Goal: Task Accomplishment & Management: Manage account settings

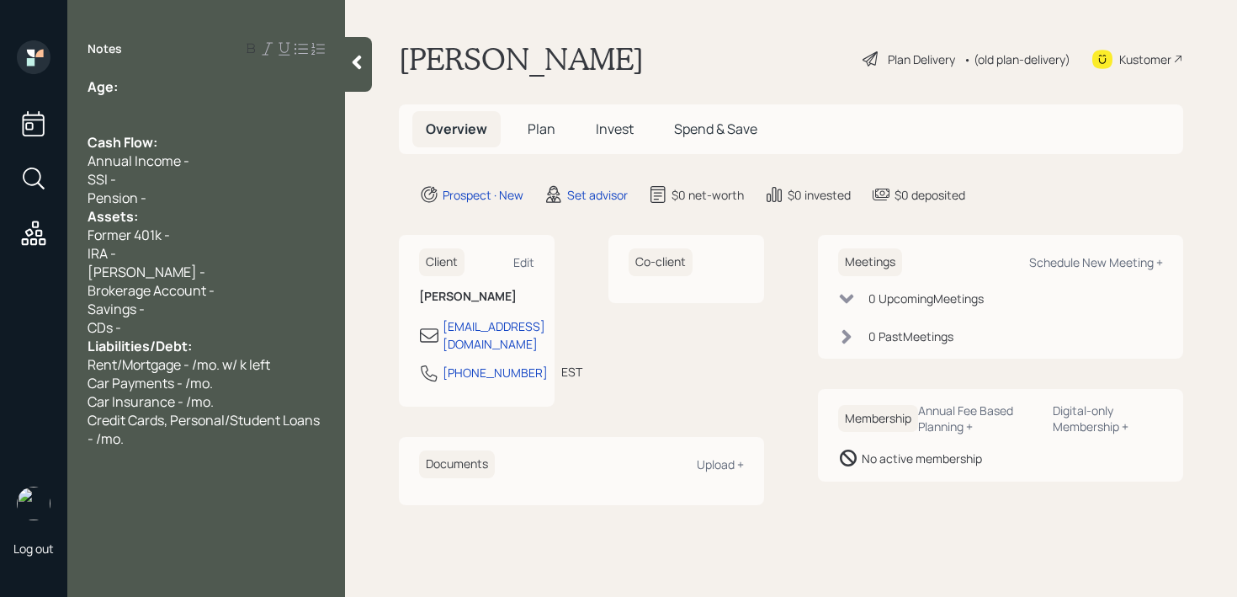
click at [131, 173] on div "SSI -" at bounding box center [206, 179] width 237 height 19
drag, startPoint x: 176, startPoint y: 178, endPoint x: 77, endPoint y: 178, distance: 98.5
click at [77, 178] on div "Age: Cash Flow: Annual Income - SSI - 3k/mo. Pension - Assets: Former 401k - IR…" at bounding box center [206, 262] width 278 height 370
click at [158, 103] on div at bounding box center [206, 105] width 237 height 19
click at [213, 255] on div "IRA -" at bounding box center [206, 253] width 237 height 19
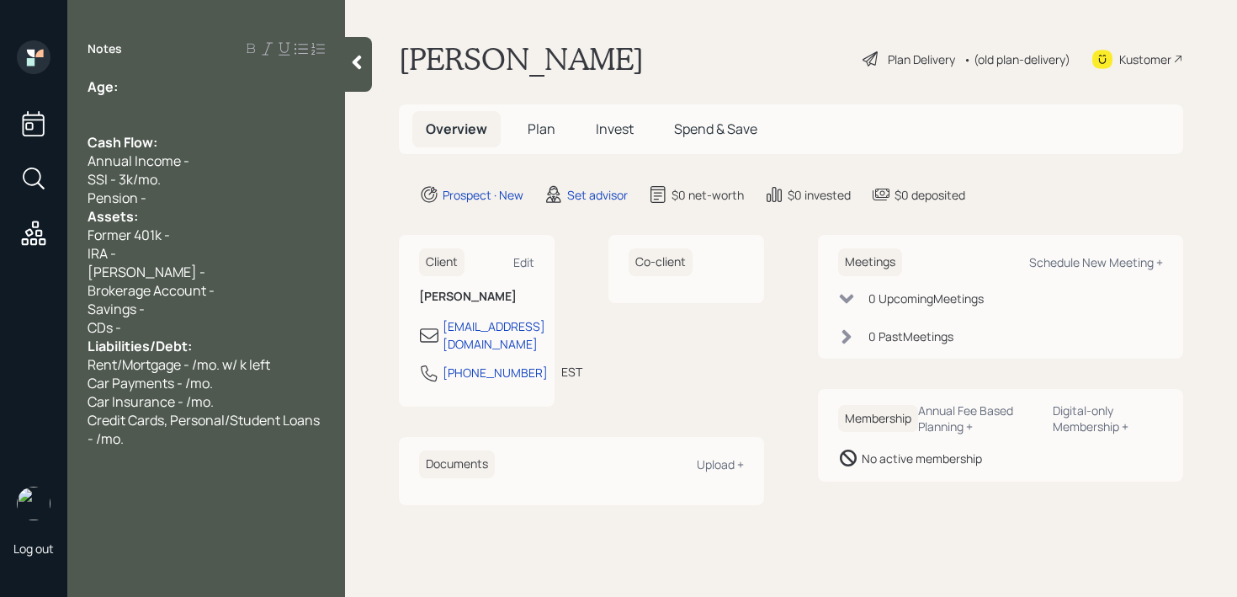
click at [226, 236] on div "Former 401k -" at bounding box center [206, 235] width 237 height 19
click at [231, 170] on div "SSI - 3k/mo." at bounding box center [206, 179] width 237 height 19
click at [169, 61] on div "Notes Age: Cash Flow: Annual Income - SSI - 3k/mo. Pension - Assets: Former 401…" at bounding box center [206, 308] width 278 height 536
click at [169, 84] on div "Age:" at bounding box center [206, 86] width 237 height 19
click at [169, 86] on div "Age:" at bounding box center [206, 86] width 237 height 19
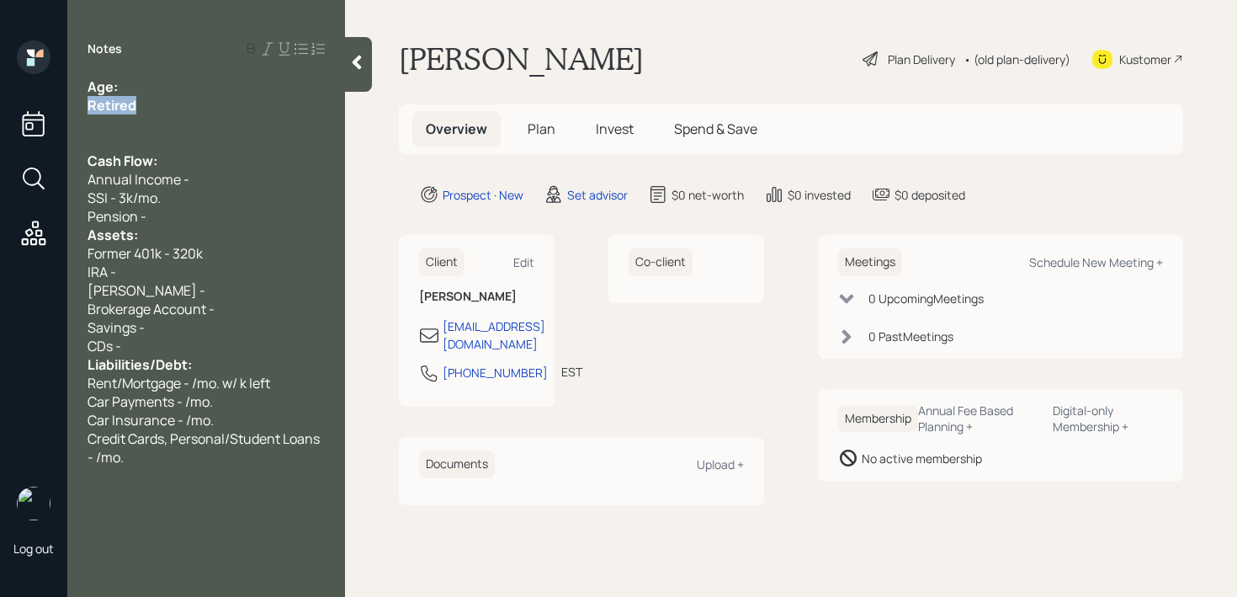
drag, startPoint x: 159, startPoint y: 112, endPoint x: 47, endPoint y: 109, distance: 111.9
click at [47, 112] on div "Log out Notes Age: Retired Cash Flow: Annual Income - SSI - 3k/mo. Pension - As…" at bounding box center [618, 298] width 1237 height 597
click at [141, 103] on div "Retired" at bounding box center [206, 105] width 237 height 19
click at [162, 94] on div "Age:" at bounding box center [206, 86] width 237 height 19
drag, startPoint x: 147, startPoint y: 87, endPoint x: 118, endPoint y: 87, distance: 29.5
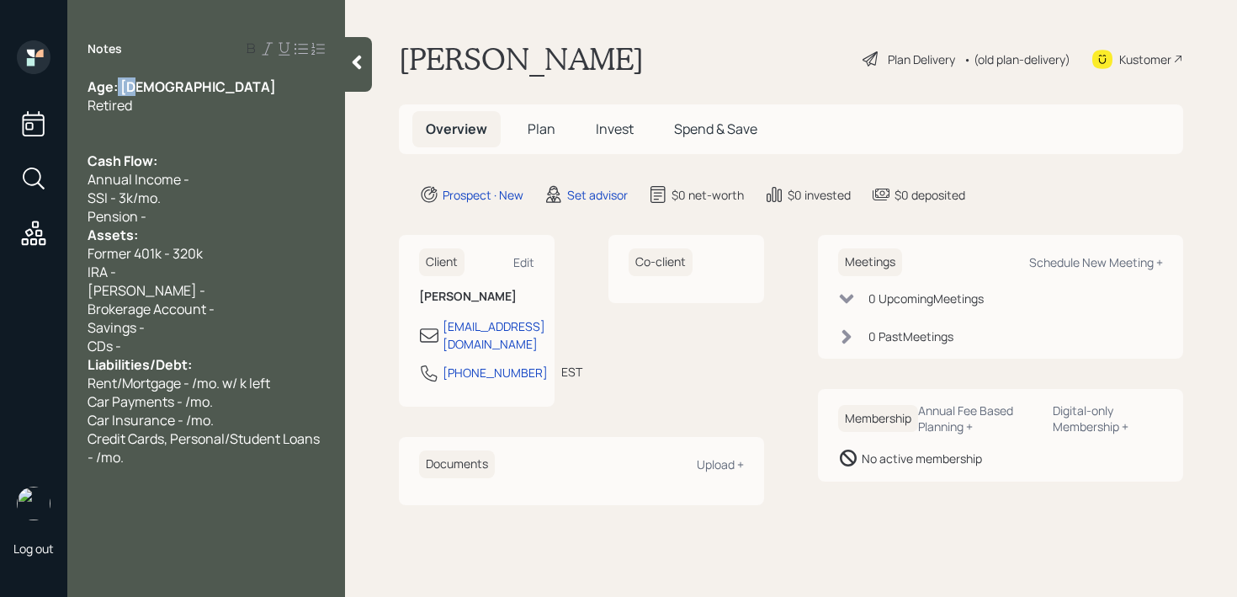
click at [118, 87] on div "Age: [DEMOGRAPHIC_DATA]" at bounding box center [206, 86] width 237 height 19
click at [176, 219] on div "Pension -" at bounding box center [206, 216] width 237 height 19
click at [288, 226] on div "Assets:" at bounding box center [206, 235] width 237 height 19
click at [277, 215] on div "Pension -" at bounding box center [206, 216] width 237 height 19
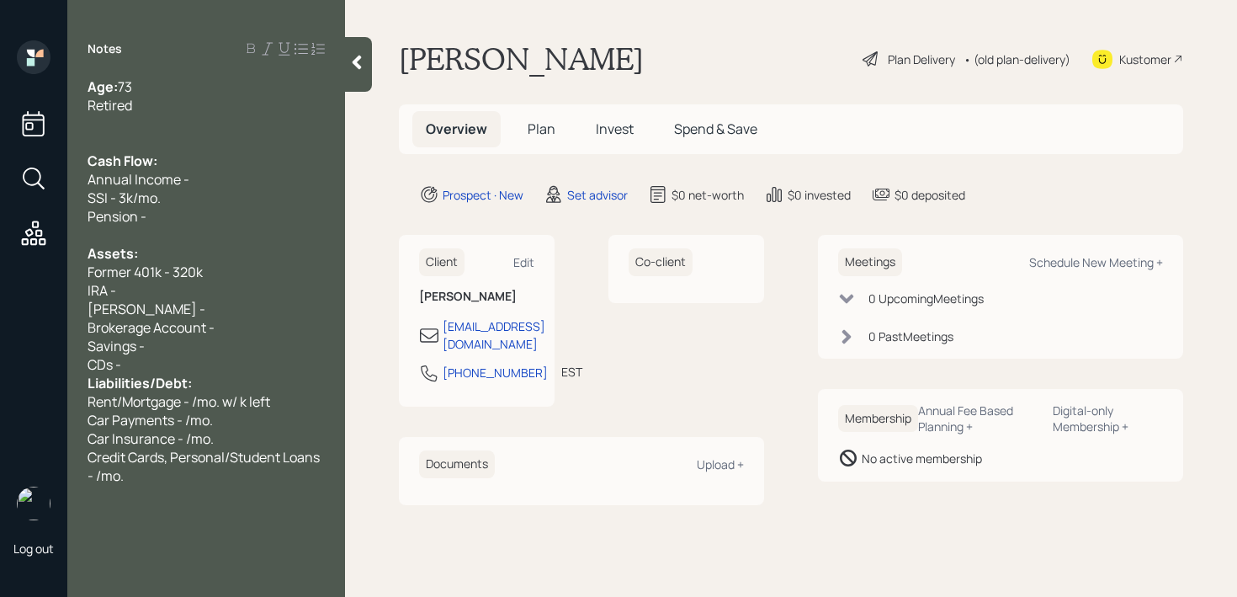
click at [206, 127] on div at bounding box center [206, 123] width 237 height 19
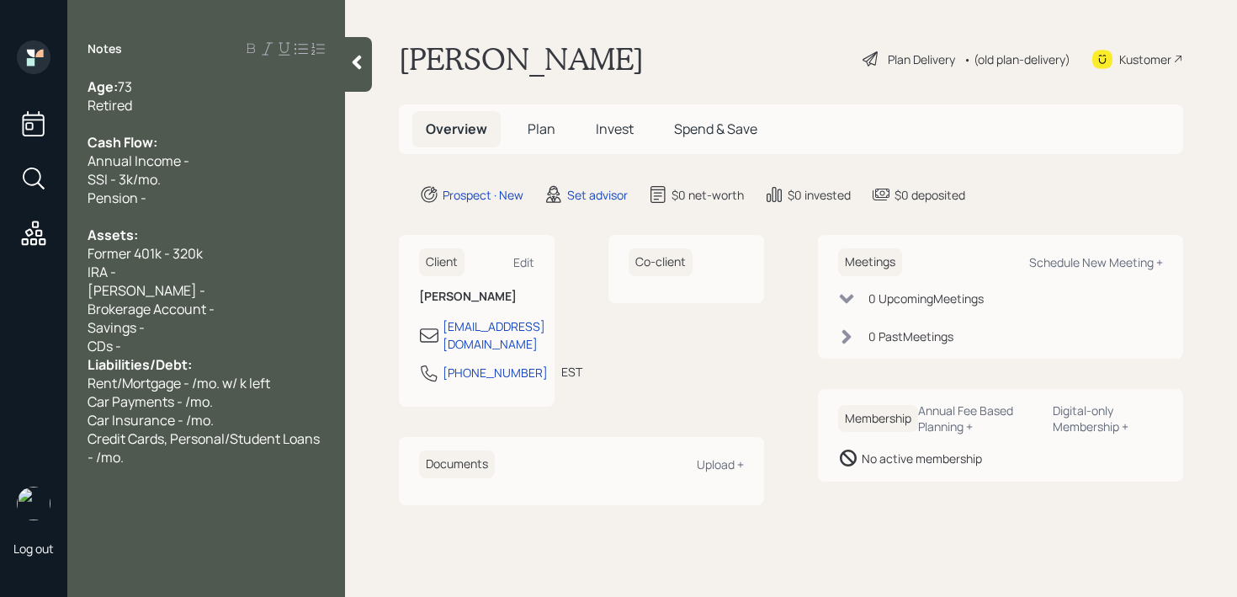
click at [222, 205] on div "Pension -" at bounding box center [206, 197] width 237 height 19
click at [237, 236] on div "Assets:" at bounding box center [206, 235] width 237 height 19
click at [237, 268] on div "IRA -" at bounding box center [206, 272] width 237 height 19
click at [220, 344] on div "CDs -" at bounding box center [206, 346] width 237 height 19
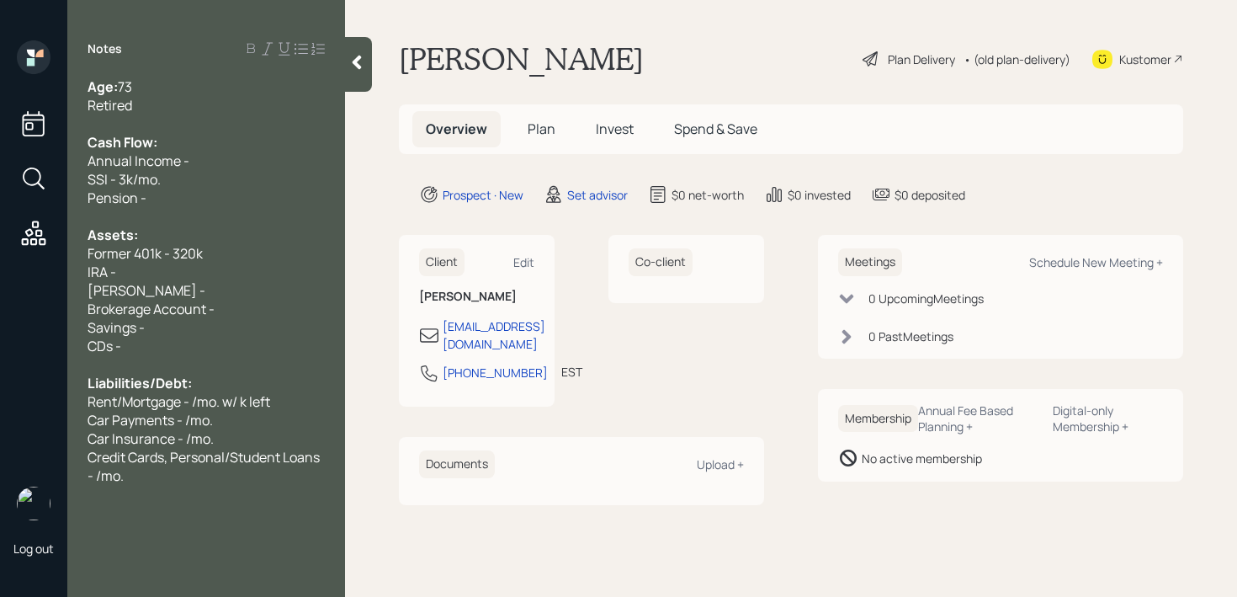
click at [214, 286] on div "[PERSON_NAME] -" at bounding box center [206, 290] width 237 height 19
click at [219, 167] on div "Annual Income -" at bounding box center [206, 160] width 237 height 19
click at [193, 254] on span "Former 401k - 320k" at bounding box center [145, 253] width 115 height 19
click at [248, 255] on div "Former 401k - 320k" at bounding box center [206, 253] width 237 height 19
click at [248, 265] on div "IRA -" at bounding box center [206, 272] width 237 height 19
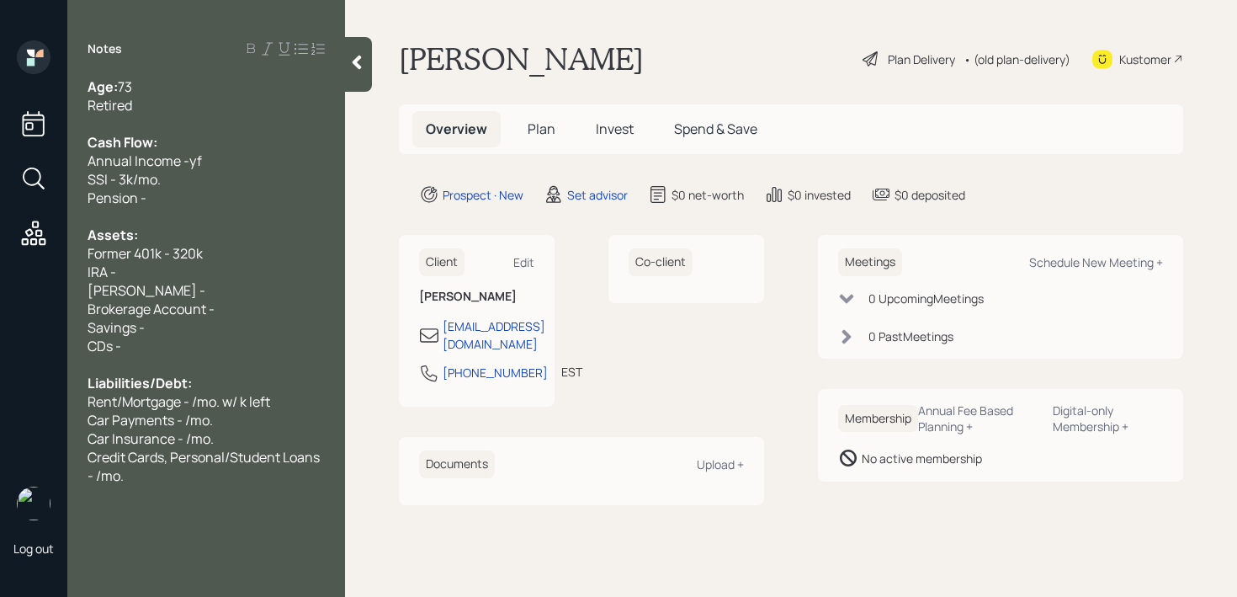
click at [248, 284] on div "[PERSON_NAME] -" at bounding box center [206, 290] width 237 height 19
click at [248, 300] on div "Brokerage Account -" at bounding box center [206, 309] width 237 height 19
click at [247, 318] on div "Savings -" at bounding box center [206, 327] width 237 height 19
click at [247, 322] on div "Savings -" at bounding box center [206, 327] width 237 height 19
click at [247, 362] on div at bounding box center [206, 364] width 237 height 19
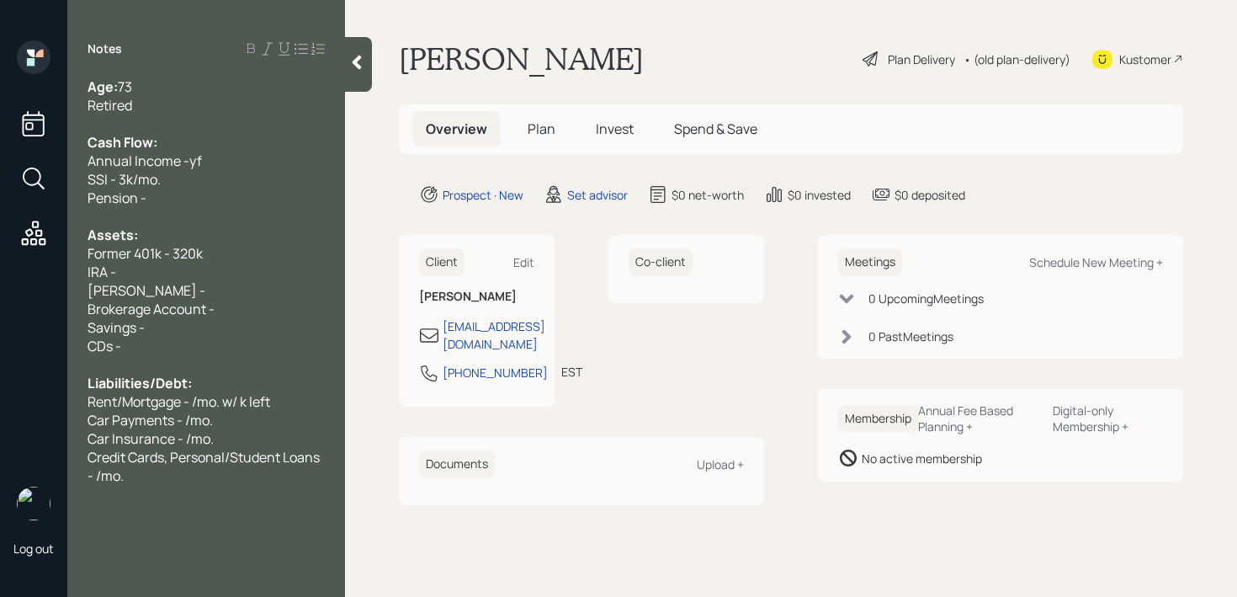
click at [252, 341] on div "CDs -" at bounding box center [206, 346] width 237 height 19
click at [263, 326] on div "Savings -" at bounding box center [206, 327] width 237 height 19
click at [270, 321] on div "Savings -" at bounding box center [206, 327] width 237 height 19
click at [280, 295] on div "[PERSON_NAME] -" at bounding box center [206, 290] width 237 height 19
click at [284, 289] on div "[PERSON_NAME] -" at bounding box center [206, 290] width 237 height 19
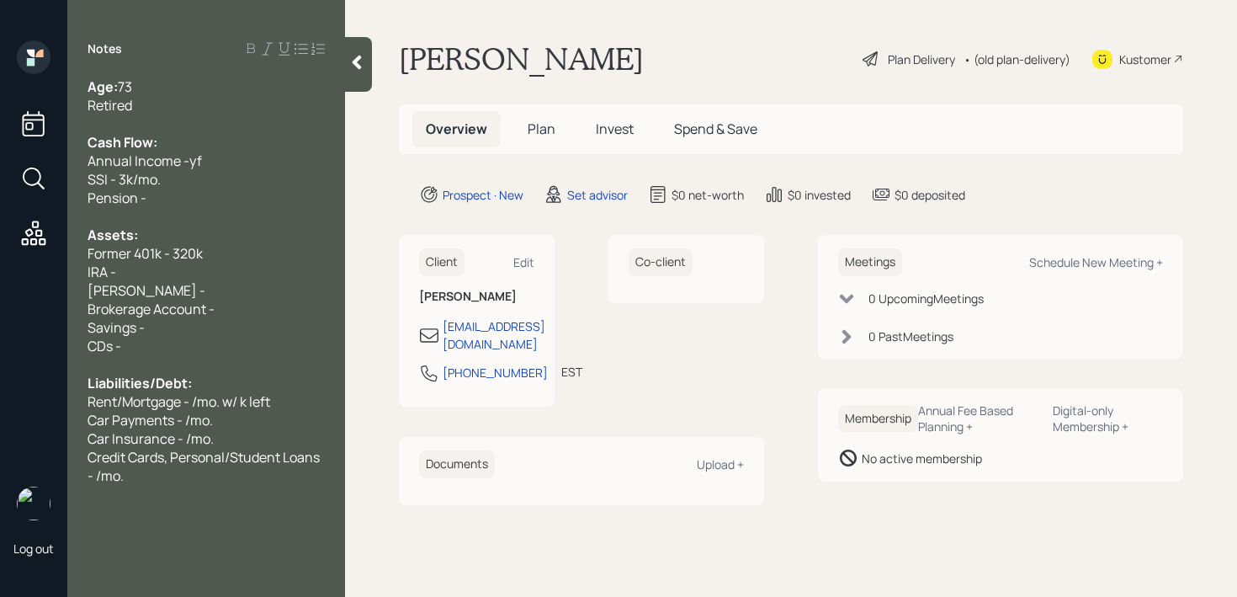
click at [284, 319] on div "Savings -" at bounding box center [206, 327] width 237 height 19
click at [287, 310] on div "Brokerage Account -" at bounding box center [206, 309] width 237 height 19
click at [289, 285] on div "[PERSON_NAME] -" at bounding box center [206, 290] width 237 height 19
click at [289, 269] on div "IRA -" at bounding box center [206, 272] width 237 height 19
click at [289, 268] on div "IRA -" at bounding box center [206, 272] width 237 height 19
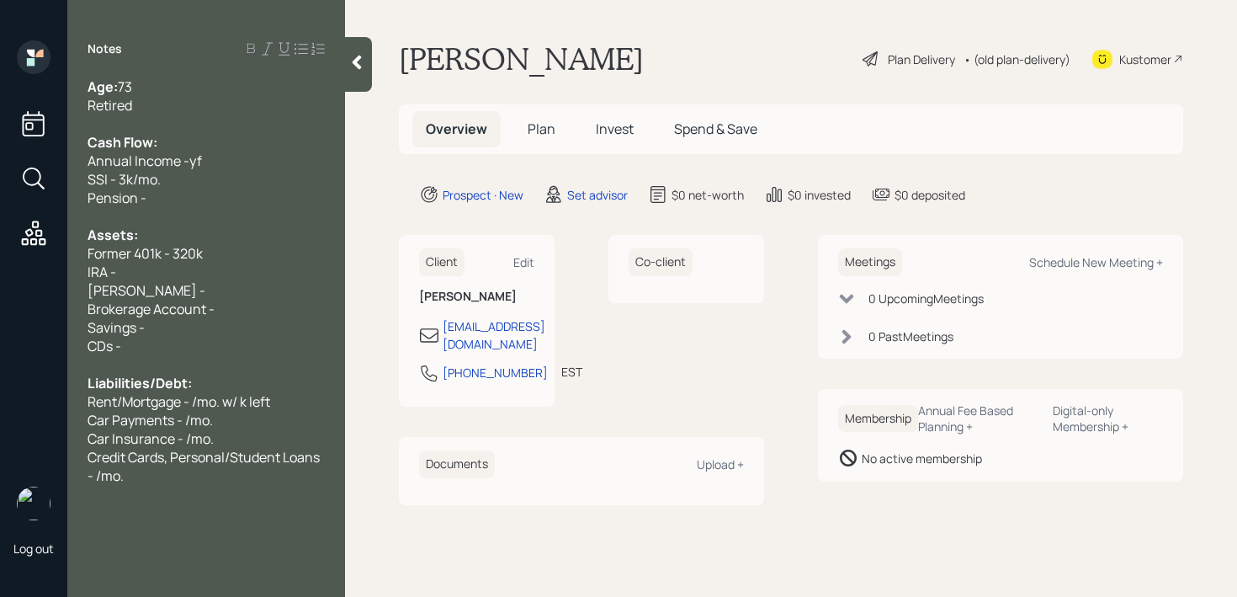
click at [290, 264] on div "IRA -" at bounding box center [206, 272] width 237 height 19
click at [291, 257] on div "Former 401k - 320k" at bounding box center [206, 253] width 237 height 19
click at [291, 220] on div at bounding box center [206, 216] width 237 height 19
click at [300, 157] on div "Annual Income -yf" at bounding box center [206, 160] width 237 height 19
click at [1132, 67] on div "Kustomer" at bounding box center [1145, 59] width 52 height 18
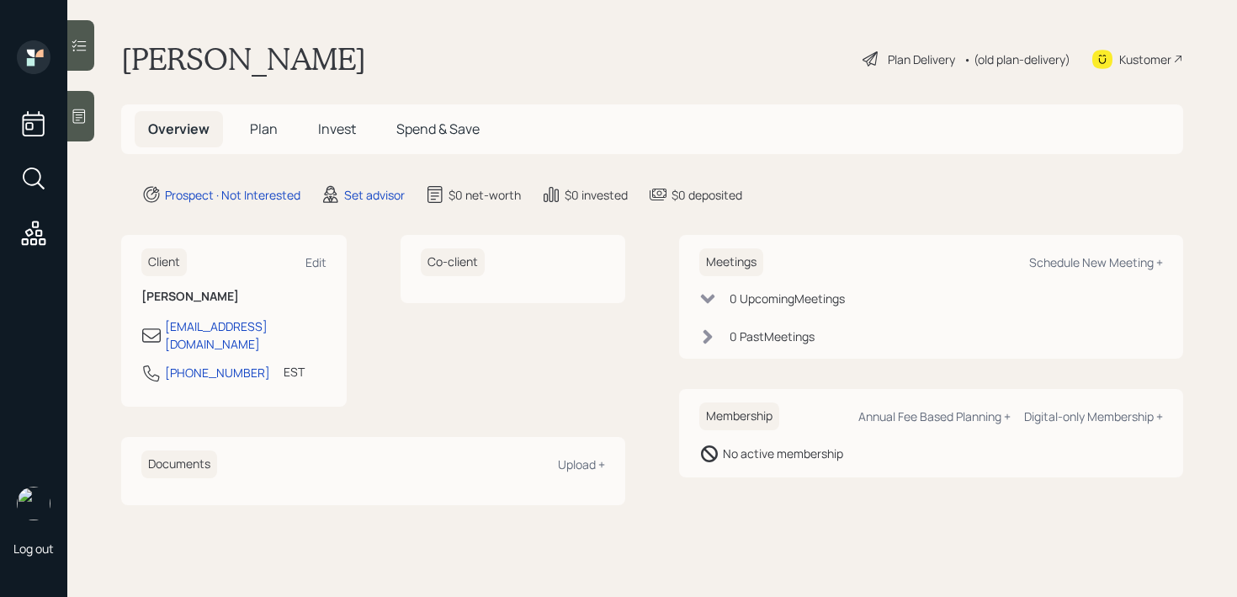
click at [74, 85] on main "Cheryl Casey Plan Delivery • (old plan-delivery) Kustomer Overview Plan Invest …" at bounding box center [652, 298] width 1170 height 597
click at [74, 102] on div at bounding box center [80, 116] width 27 height 50
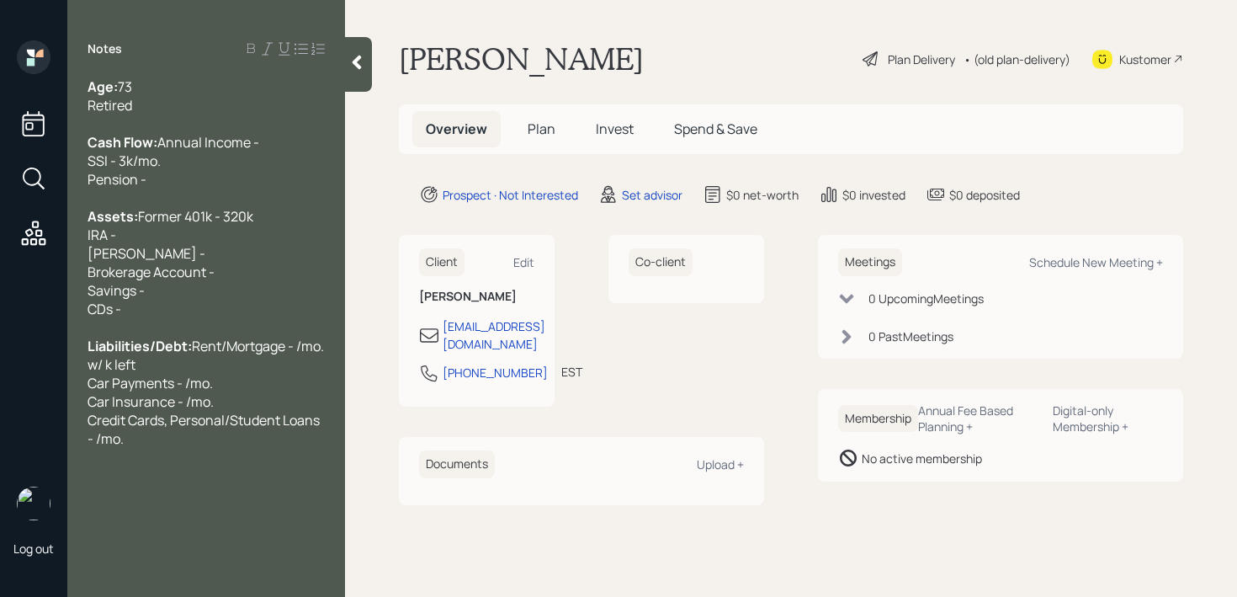
click at [226, 230] on div "Assets: Former 401k - 320k IRA - Roth IRA - Brokerage Account - Savings - CDs -" at bounding box center [206, 262] width 237 height 111
click at [226, 245] on div "Assets: Former 401k - 320k IRA - Roth IRA - Brokerage Account - Savings - CDs -" at bounding box center [206, 262] width 237 height 111
